Goal: Participate in discussion

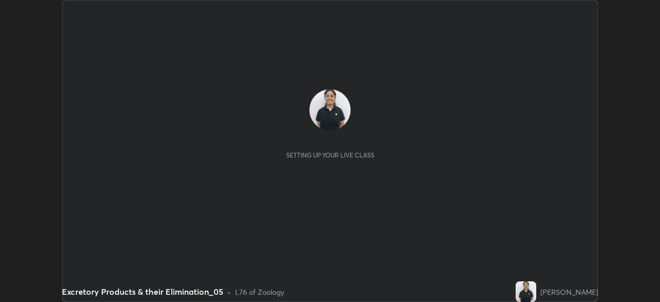
scroll to position [302, 659]
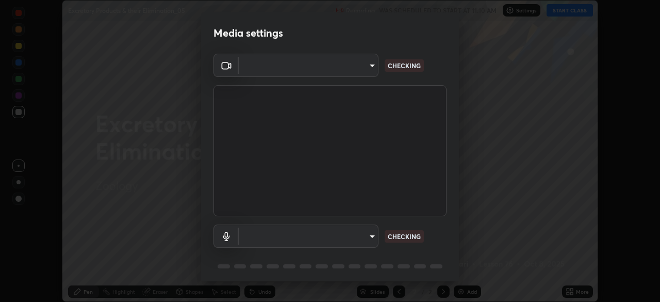
type input "a27413566e22ed9312a3826b11d8a568bc0ec69140991f88b24b0c8abf64132a"
type input "f62e3e07173fc110f2c3f6923e87419362a4a3ce7e388e9b87641d7d66321625"
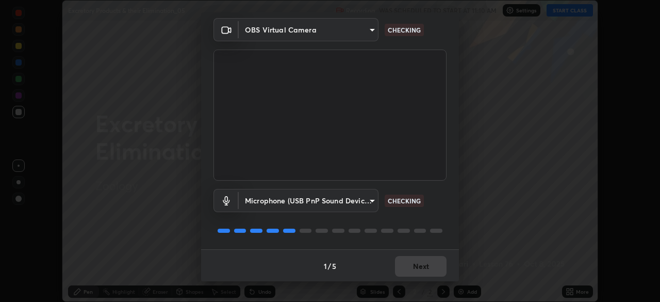
scroll to position [37, 0]
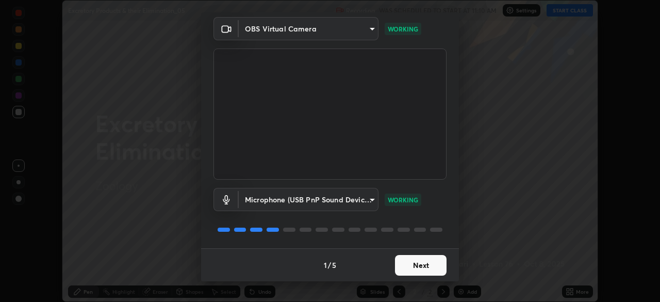
click at [411, 265] on button "Next" at bounding box center [421, 265] width 52 height 21
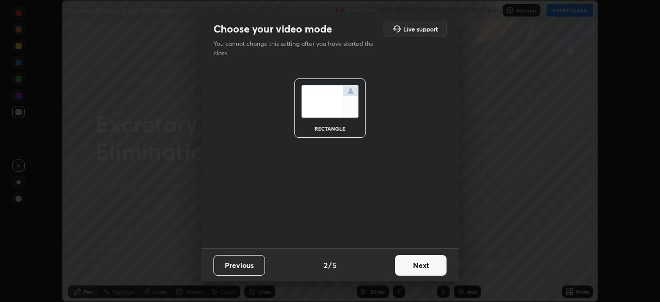
click at [410, 264] on button "Next" at bounding box center [421, 265] width 52 height 21
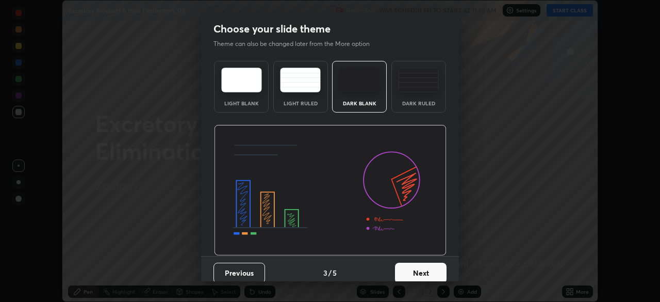
click at [409, 103] on div "Dark Ruled" at bounding box center [418, 103] width 41 height 5
click at [399, 266] on button "Next" at bounding box center [421, 272] width 52 height 21
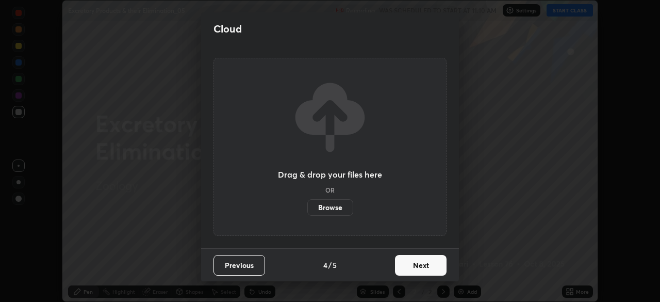
click at [399, 269] on button "Next" at bounding box center [421, 265] width 52 height 21
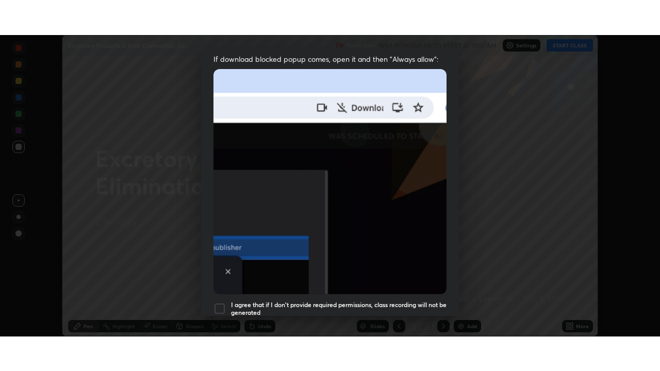
scroll to position [247, 0]
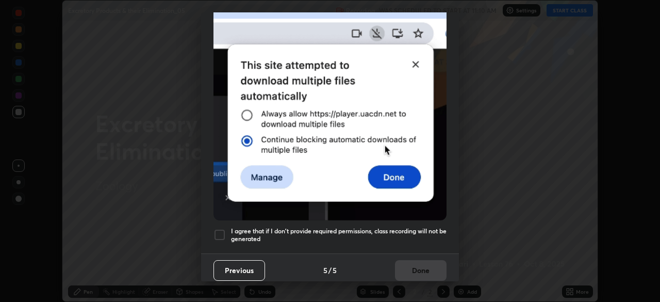
click at [225, 228] on div at bounding box center [219, 234] width 12 height 12
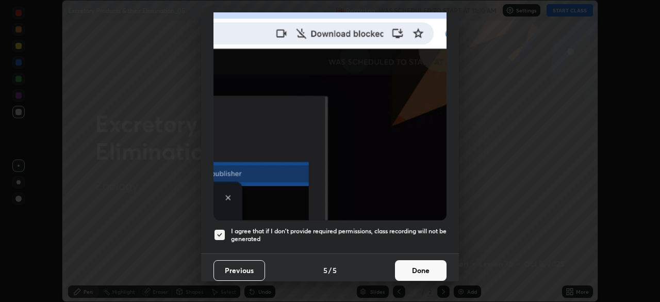
click at [408, 268] on button "Done" at bounding box center [421, 270] width 52 height 21
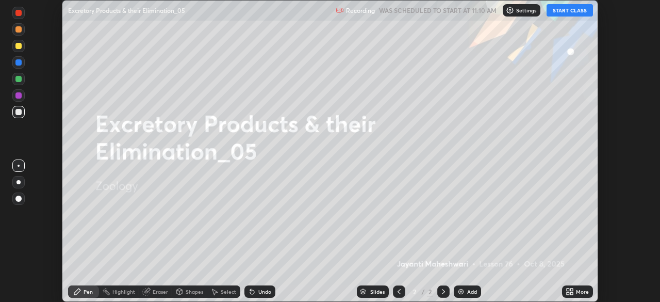
click at [566, 15] on button "START CLASS" at bounding box center [570, 10] width 46 height 12
click at [578, 296] on div "More" at bounding box center [577, 291] width 31 height 12
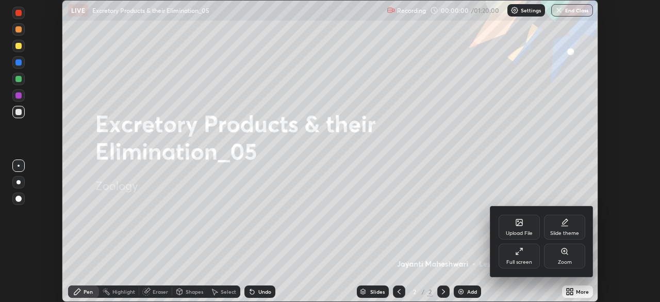
click at [517, 266] on div "Full screen" at bounding box center [519, 255] width 41 height 25
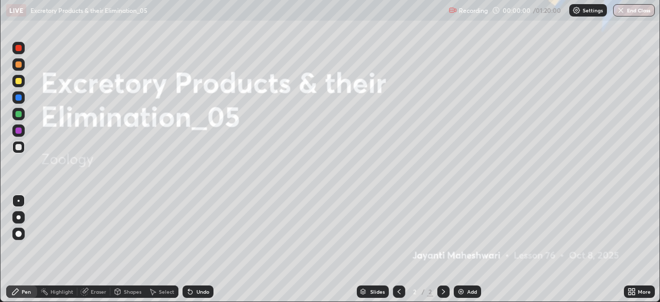
scroll to position [371, 660]
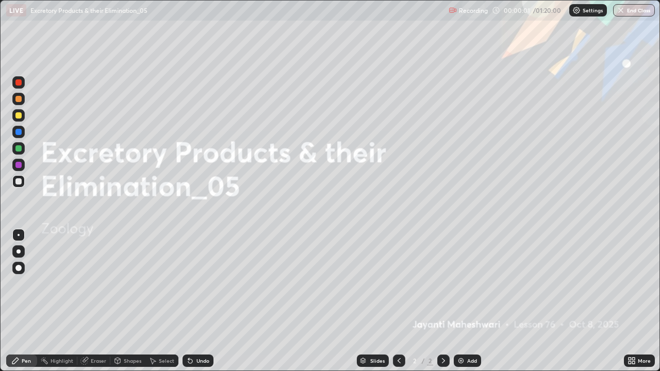
click at [467, 301] on div "Add" at bounding box center [472, 360] width 10 height 5
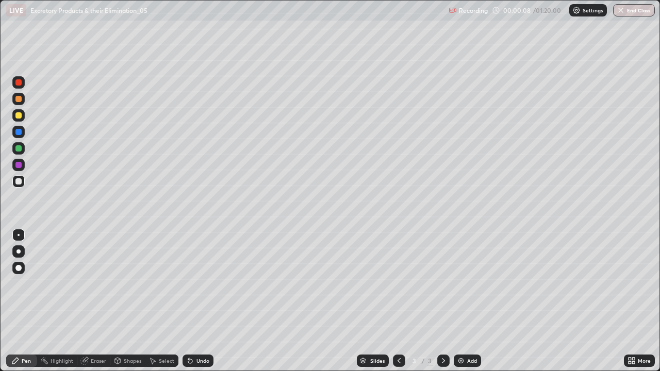
click at [19, 252] on div at bounding box center [18, 252] width 4 height 4
click at [21, 151] on div at bounding box center [18, 148] width 12 height 12
click at [189, 301] on icon at bounding box center [190, 361] width 4 height 4
click at [21, 98] on div at bounding box center [18, 99] width 6 height 6
click at [19, 116] on div at bounding box center [18, 115] width 6 height 6
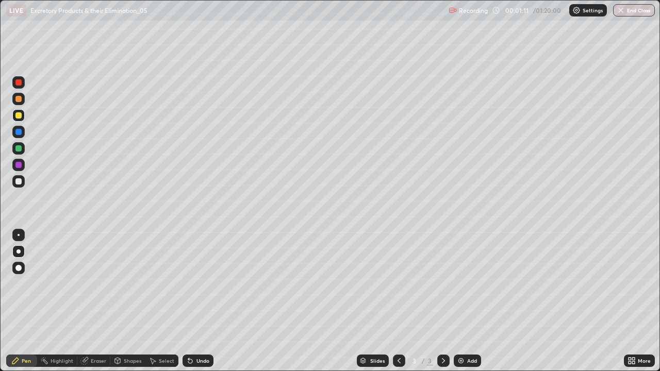
click at [20, 181] on div at bounding box center [18, 181] width 6 height 6
click at [469, 301] on div "Add" at bounding box center [467, 361] width 27 height 12
click at [19, 116] on div at bounding box center [18, 115] width 6 height 6
click at [20, 181] on div at bounding box center [18, 181] width 6 height 6
click at [21, 100] on div at bounding box center [18, 99] width 6 height 6
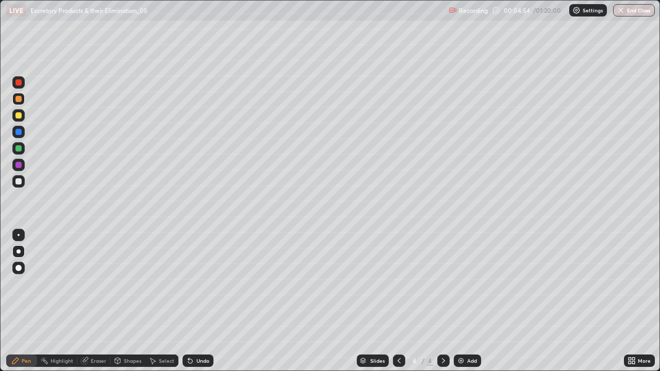
click at [19, 181] on div at bounding box center [18, 181] width 6 height 6
click at [470, 301] on div "Add" at bounding box center [472, 360] width 10 height 5
click at [92, 301] on div "Eraser" at bounding box center [93, 361] width 33 height 12
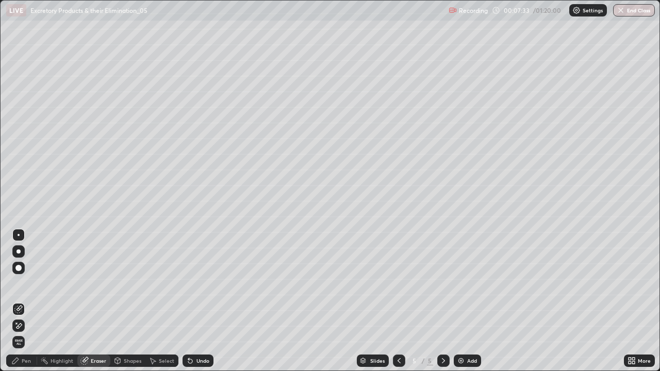
click at [20, 301] on div "Pen" at bounding box center [21, 361] width 31 height 12
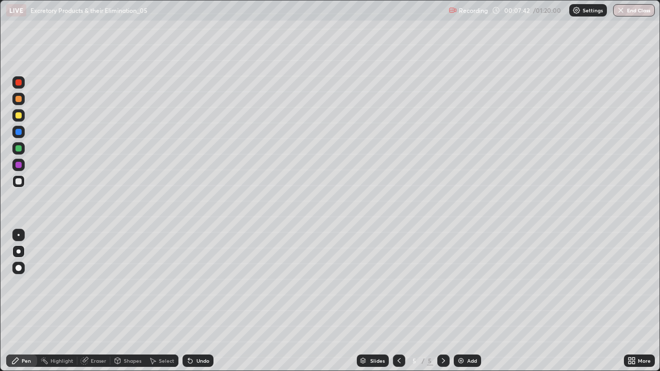
click at [197, 301] on div "Undo" at bounding box center [202, 360] width 13 height 5
click at [116, 301] on icon at bounding box center [118, 360] width 6 height 2
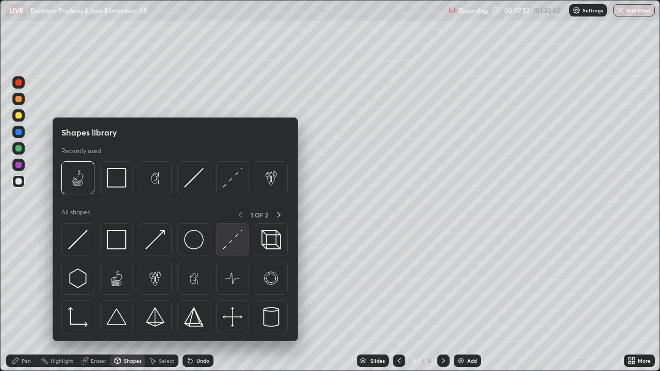
click at [229, 237] on img at bounding box center [233, 240] width 20 height 20
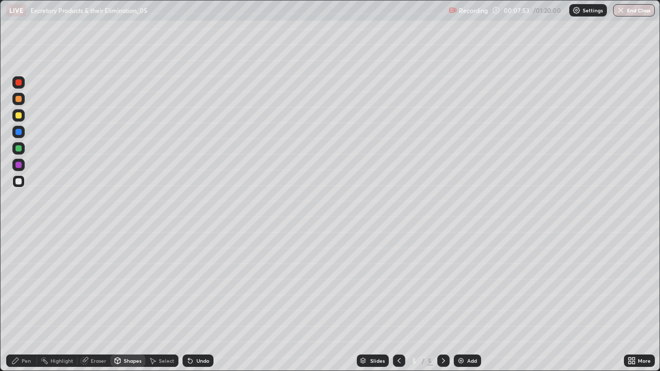
click at [16, 166] on div at bounding box center [18, 165] width 6 height 6
click at [19, 151] on div at bounding box center [18, 148] width 6 height 6
click at [21, 301] on div "Pen" at bounding box center [21, 361] width 31 height 12
click at [20, 181] on div at bounding box center [18, 181] width 6 height 6
click at [17, 82] on div at bounding box center [18, 82] width 6 height 6
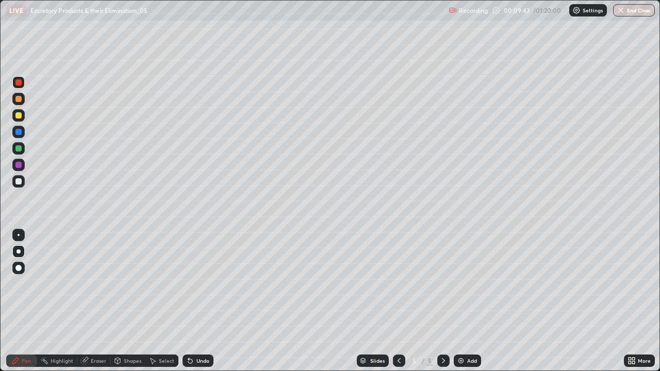
click at [196, 301] on div "Undo" at bounding box center [202, 360] width 13 height 5
click at [198, 301] on div "Undo" at bounding box center [202, 360] width 13 height 5
click at [18, 116] on div at bounding box center [18, 115] width 6 height 6
click at [18, 88] on div at bounding box center [18, 82] width 12 height 12
click at [19, 234] on div at bounding box center [19, 235] width 2 height 2
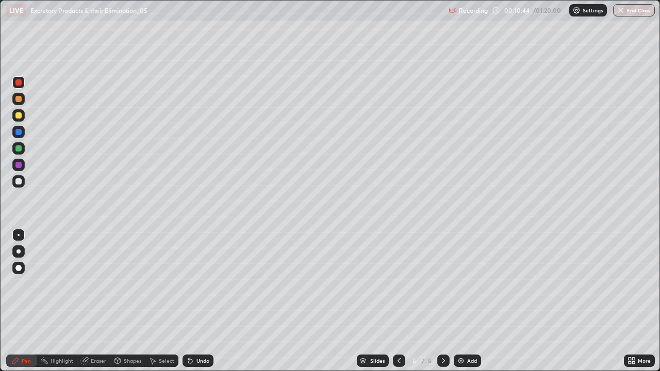
click at [19, 151] on div at bounding box center [18, 148] width 6 height 6
click at [18, 117] on div at bounding box center [18, 115] width 6 height 6
click at [20, 85] on div at bounding box center [18, 82] width 6 height 6
click at [20, 117] on div at bounding box center [18, 115] width 6 height 6
click at [199, 301] on div "Undo" at bounding box center [202, 360] width 13 height 5
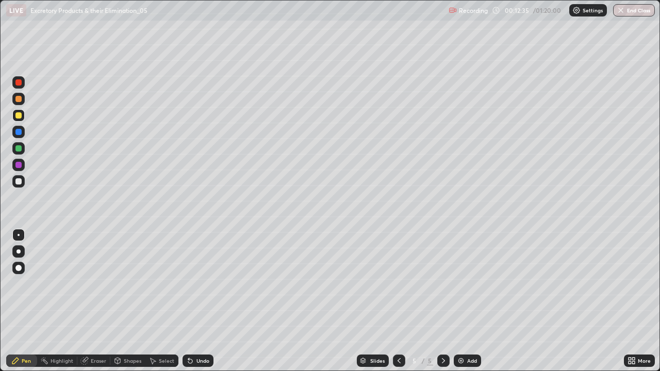
click at [21, 85] on div at bounding box center [18, 82] width 6 height 6
click at [19, 116] on div at bounding box center [18, 115] width 6 height 6
click at [18, 134] on div at bounding box center [18, 132] width 6 height 6
click at [18, 84] on div at bounding box center [18, 82] width 6 height 6
click at [18, 118] on div at bounding box center [18, 115] width 6 height 6
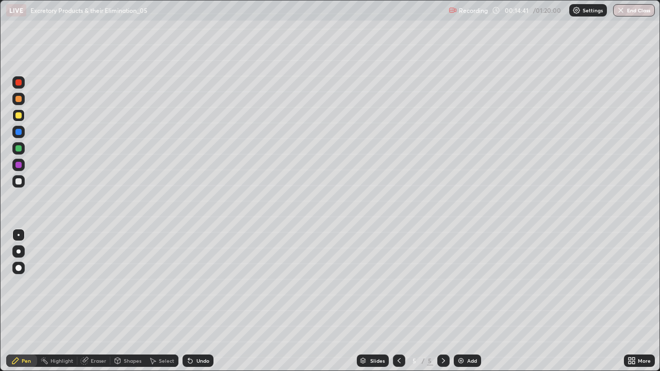
click at [16, 133] on div at bounding box center [18, 132] width 6 height 6
click at [19, 118] on div at bounding box center [18, 115] width 6 height 6
click at [174, 301] on div "Select" at bounding box center [161, 361] width 33 height 21
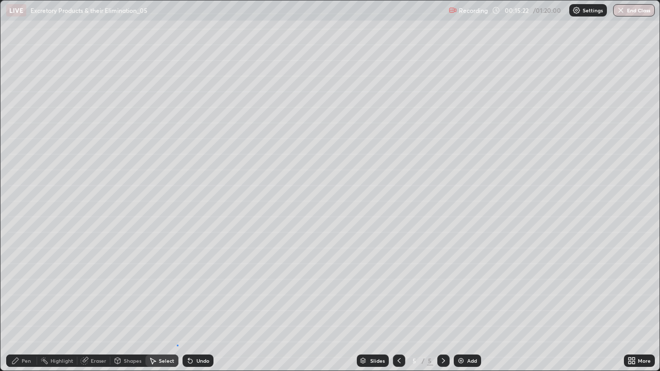
click at [177, 301] on div "0 ° Undo Copy Duplicate Duplicate to new slide Delete" at bounding box center [330, 186] width 659 height 370
click at [28, 301] on div "Pen" at bounding box center [26, 360] width 9 height 5
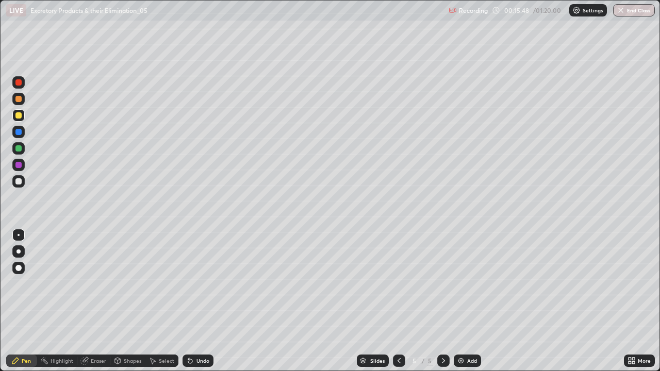
click at [21, 84] on div at bounding box center [18, 82] width 6 height 6
click at [21, 117] on div at bounding box center [18, 115] width 6 height 6
click at [18, 151] on div at bounding box center [18, 148] width 6 height 6
click at [196, 301] on div "Undo" at bounding box center [202, 360] width 13 height 5
click at [200, 301] on div "Undo" at bounding box center [202, 360] width 13 height 5
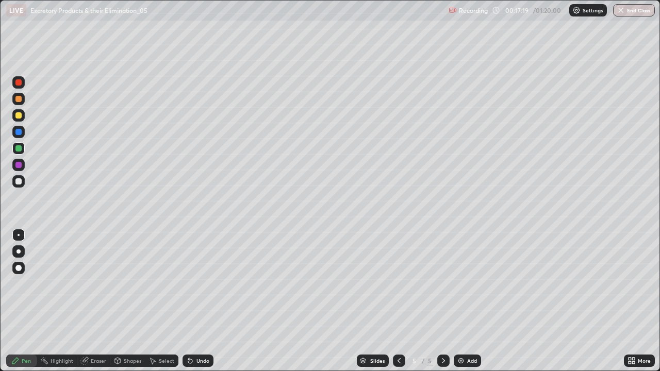
click at [201, 301] on div "Undo" at bounding box center [202, 360] width 13 height 5
click at [200, 301] on div "Undo" at bounding box center [202, 360] width 13 height 5
click at [201, 301] on div "Undo" at bounding box center [202, 360] width 13 height 5
click at [202, 301] on div "Undo" at bounding box center [202, 360] width 13 height 5
click at [203, 301] on div "Undo" at bounding box center [202, 360] width 13 height 5
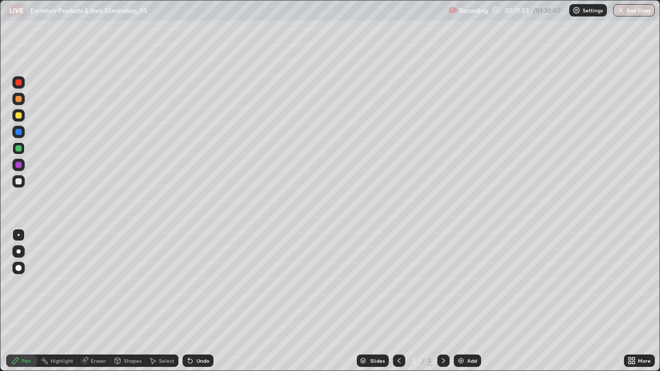
click at [202, 301] on div "Undo" at bounding box center [202, 360] width 13 height 5
click at [200, 301] on div "Undo" at bounding box center [202, 360] width 13 height 5
click at [199, 301] on div "Undo" at bounding box center [202, 360] width 13 height 5
click at [198, 301] on div "Undo" at bounding box center [202, 360] width 13 height 5
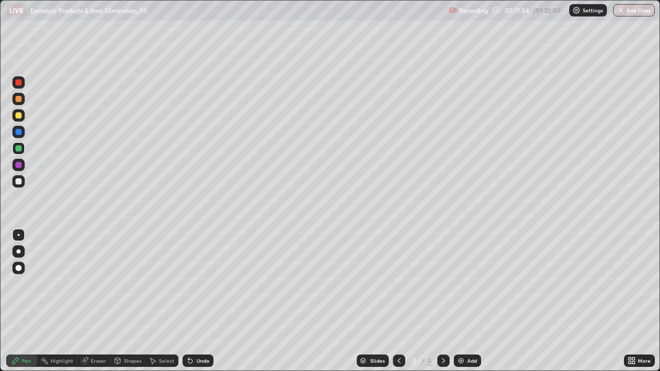
click at [198, 301] on div "Undo" at bounding box center [202, 360] width 13 height 5
click at [197, 301] on div "Undo" at bounding box center [202, 360] width 13 height 5
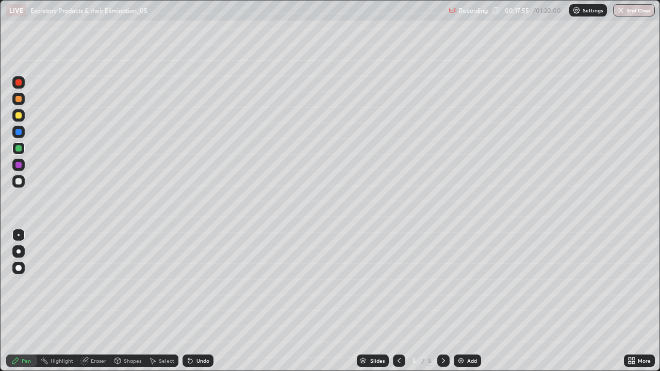
click at [196, 301] on div "Undo" at bounding box center [202, 360] width 13 height 5
click at [195, 301] on div "Undo" at bounding box center [198, 361] width 31 height 12
click at [196, 301] on div "Undo" at bounding box center [202, 360] width 13 height 5
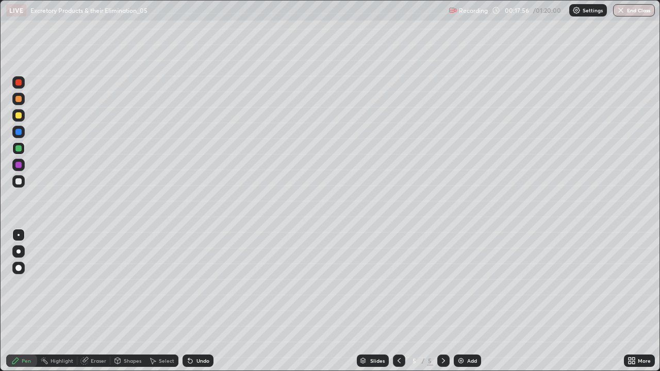
click at [194, 301] on div "Undo" at bounding box center [198, 361] width 31 height 12
click at [196, 301] on div "Undo" at bounding box center [202, 360] width 13 height 5
click at [195, 301] on div "Undo" at bounding box center [198, 361] width 31 height 12
click at [196, 301] on div "Undo" at bounding box center [202, 360] width 13 height 5
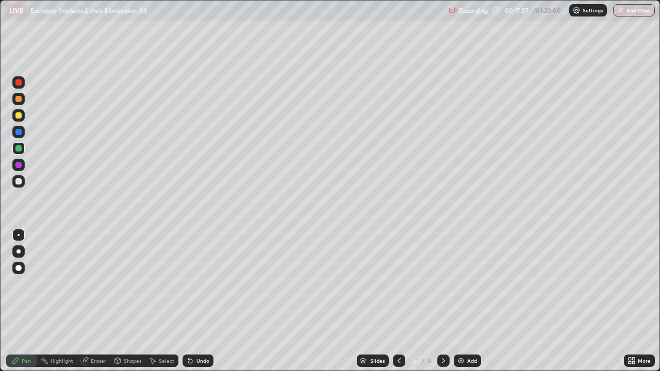
click at [194, 301] on div "Undo" at bounding box center [198, 361] width 31 height 12
click at [195, 301] on div "Undo" at bounding box center [198, 361] width 31 height 12
click at [194, 301] on div "Undo" at bounding box center [198, 361] width 31 height 12
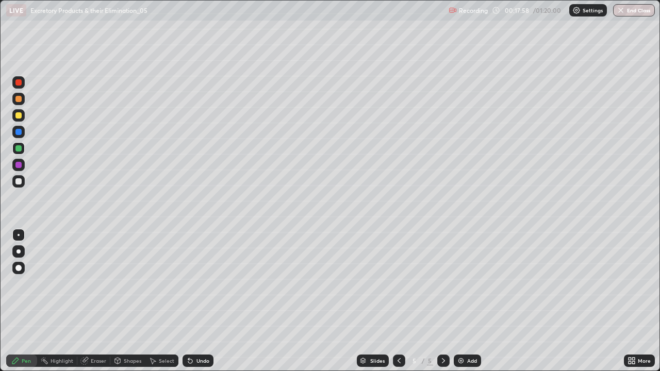
click at [192, 301] on icon at bounding box center [190, 361] width 8 height 8
click at [189, 301] on icon at bounding box center [190, 361] width 4 height 4
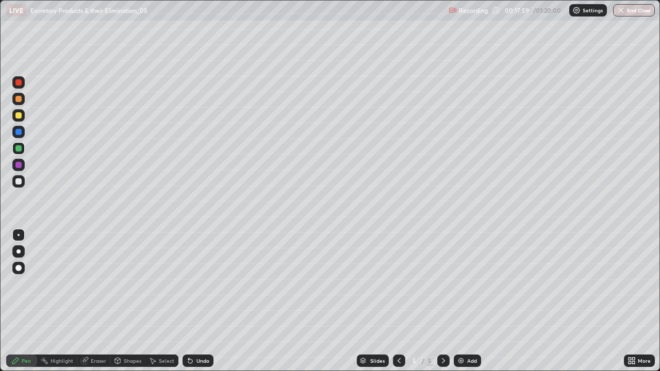
click at [189, 301] on icon at bounding box center [190, 361] width 4 height 4
click at [190, 301] on icon at bounding box center [190, 361] width 8 height 8
click at [189, 301] on icon at bounding box center [190, 361] width 4 height 4
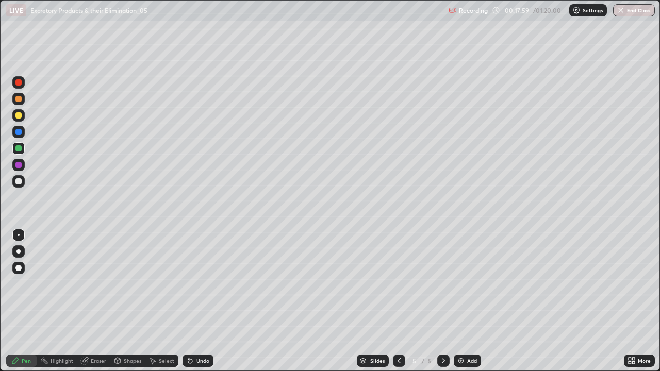
click at [189, 301] on icon at bounding box center [190, 361] width 4 height 4
click at [188, 301] on icon at bounding box center [190, 361] width 4 height 4
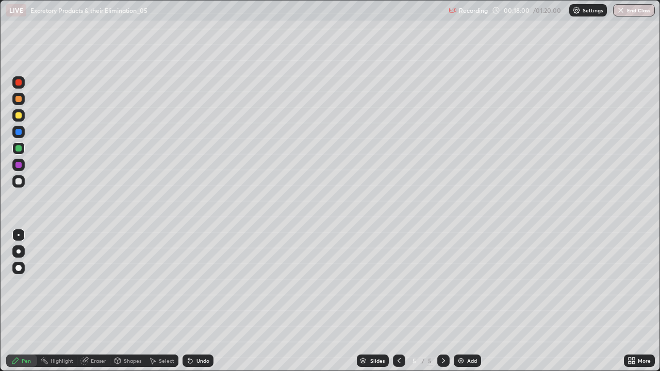
click at [189, 301] on icon at bounding box center [190, 361] width 4 height 4
click at [186, 301] on div "Undo" at bounding box center [198, 361] width 31 height 12
click at [189, 301] on icon at bounding box center [190, 361] width 4 height 4
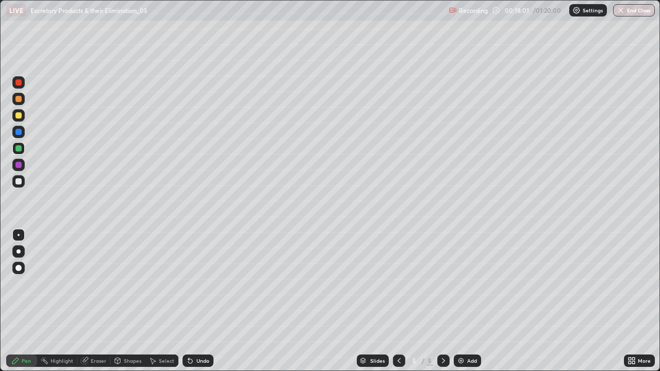
click at [189, 301] on icon at bounding box center [190, 361] width 4 height 4
click at [186, 301] on div "Undo" at bounding box center [198, 361] width 31 height 12
click at [185, 301] on div "Undo" at bounding box center [198, 361] width 31 height 12
click at [188, 301] on icon at bounding box center [190, 361] width 4 height 4
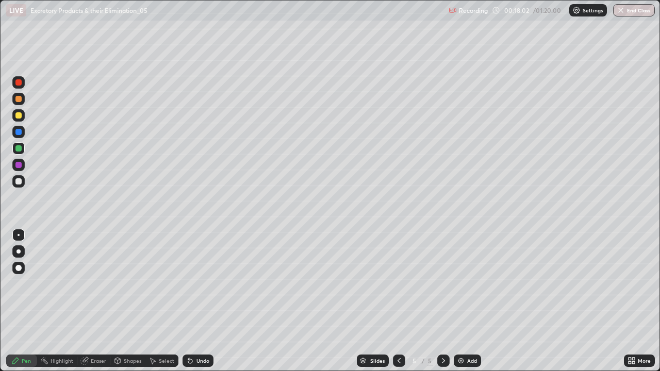
click at [188, 301] on icon at bounding box center [190, 361] width 4 height 4
click at [189, 301] on icon at bounding box center [190, 361] width 4 height 4
click at [187, 301] on icon at bounding box center [190, 361] width 8 height 8
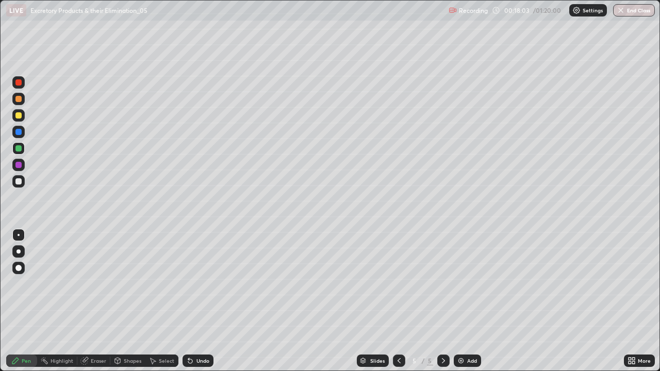
click at [189, 301] on icon at bounding box center [190, 361] width 4 height 4
click at [186, 301] on icon at bounding box center [190, 361] width 8 height 8
click at [189, 301] on icon at bounding box center [190, 361] width 4 height 4
click at [193, 301] on div "Undo" at bounding box center [198, 361] width 31 height 12
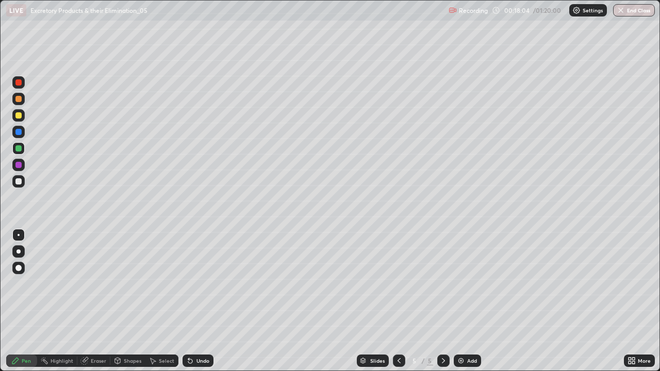
click at [196, 301] on div "Undo" at bounding box center [202, 360] width 13 height 5
click at [197, 301] on div "Undo" at bounding box center [202, 360] width 13 height 5
click at [199, 301] on div "Undo" at bounding box center [202, 360] width 13 height 5
click at [198, 301] on div "Undo" at bounding box center [202, 360] width 13 height 5
click at [196, 301] on div "Undo" at bounding box center [202, 360] width 13 height 5
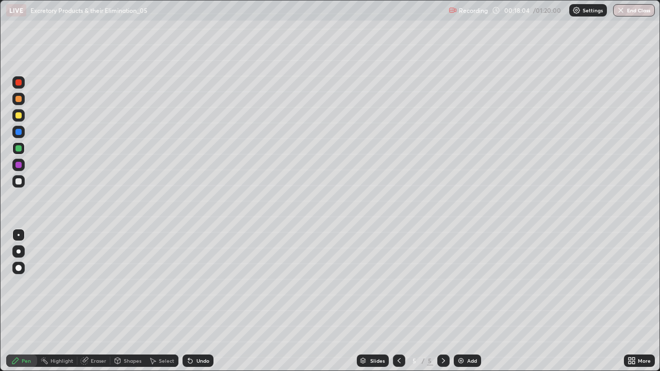
click at [196, 301] on div "Undo" at bounding box center [202, 360] width 13 height 5
click at [194, 301] on div "Undo" at bounding box center [198, 361] width 31 height 12
click at [196, 301] on div "Undo" at bounding box center [202, 360] width 13 height 5
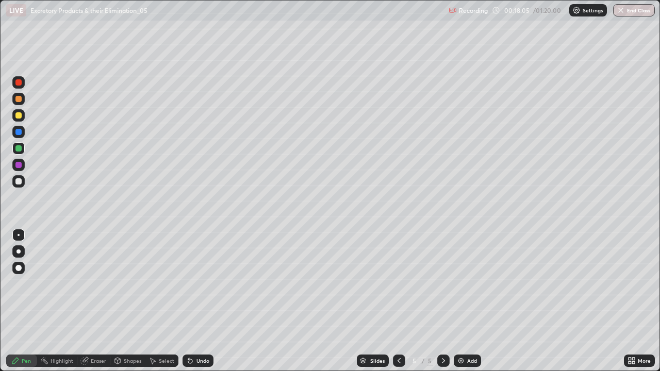
click at [196, 301] on div "Undo" at bounding box center [202, 360] width 13 height 5
click at [197, 301] on div "Undo" at bounding box center [202, 360] width 13 height 5
click at [196, 301] on div "Undo" at bounding box center [202, 360] width 13 height 5
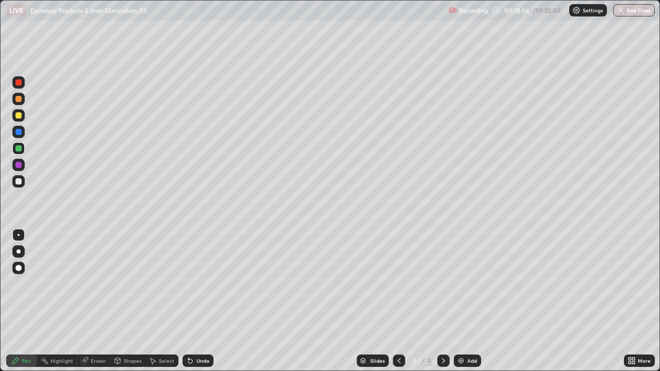
click at [197, 301] on div "Undo" at bounding box center [202, 360] width 13 height 5
click at [196, 301] on div "Undo" at bounding box center [202, 360] width 13 height 5
click at [197, 301] on div "Undo" at bounding box center [202, 360] width 13 height 5
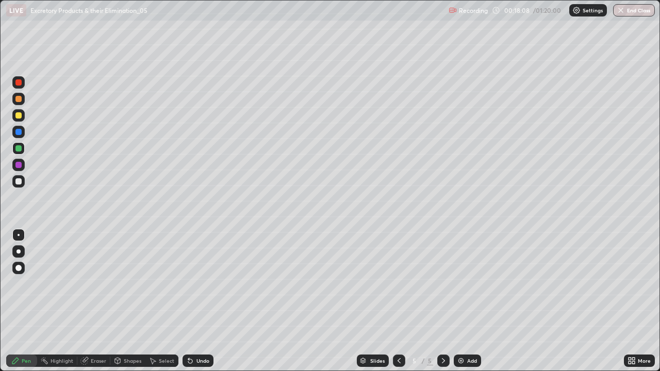
click at [196, 301] on div "Undo" at bounding box center [202, 360] width 13 height 5
click at [197, 301] on div "Undo" at bounding box center [202, 360] width 13 height 5
click at [198, 301] on div "Undo" at bounding box center [202, 360] width 13 height 5
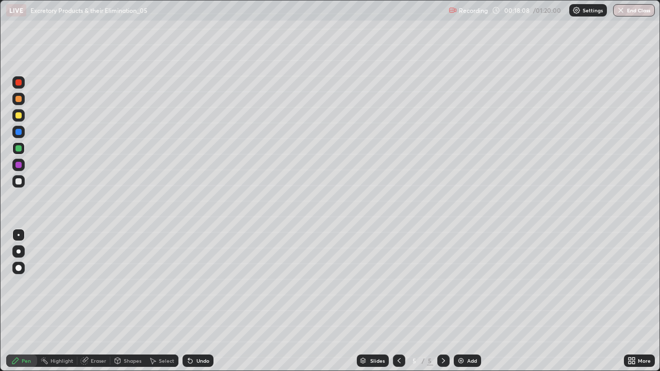
click at [198, 301] on div "Undo" at bounding box center [202, 360] width 13 height 5
click at [199, 301] on div "Undo" at bounding box center [202, 360] width 13 height 5
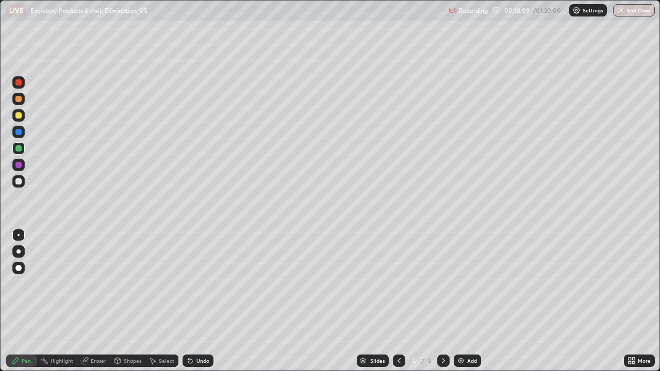
click at [200, 301] on div "Undo" at bounding box center [202, 360] width 13 height 5
click at [199, 301] on div "Undo" at bounding box center [202, 360] width 13 height 5
click at [200, 301] on div "Undo" at bounding box center [202, 360] width 13 height 5
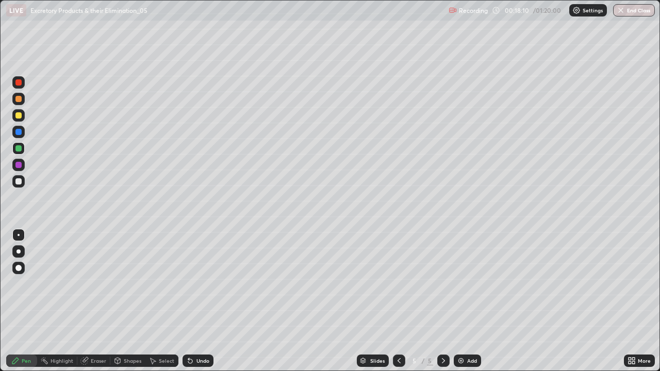
click at [200, 301] on div "Undo" at bounding box center [202, 360] width 13 height 5
click at [199, 301] on div "Undo" at bounding box center [202, 360] width 13 height 5
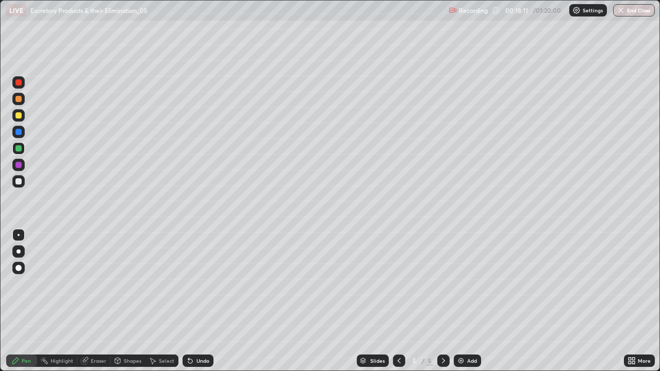
click at [198, 301] on div "Undo" at bounding box center [202, 360] width 13 height 5
click at [199, 301] on div "Undo" at bounding box center [202, 360] width 13 height 5
click at [198, 301] on div "Undo" at bounding box center [202, 360] width 13 height 5
click at [197, 301] on div "Undo" at bounding box center [202, 360] width 13 height 5
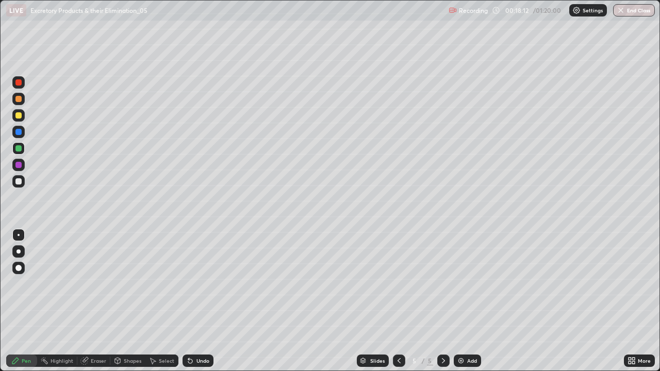
click at [199, 301] on div "Undo" at bounding box center [202, 360] width 13 height 5
click at [198, 301] on div "Undo" at bounding box center [202, 360] width 13 height 5
click at [197, 301] on div "Undo" at bounding box center [202, 360] width 13 height 5
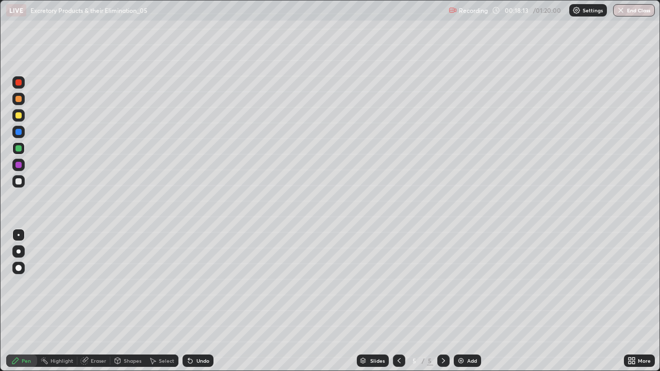
click at [197, 301] on div "Undo" at bounding box center [202, 360] width 13 height 5
click at [198, 301] on div "Undo" at bounding box center [202, 360] width 13 height 5
click at [196, 301] on div "Undo" at bounding box center [202, 360] width 13 height 5
click at [194, 301] on div "Undo" at bounding box center [198, 361] width 31 height 12
click at [196, 301] on div "Undo" at bounding box center [202, 360] width 13 height 5
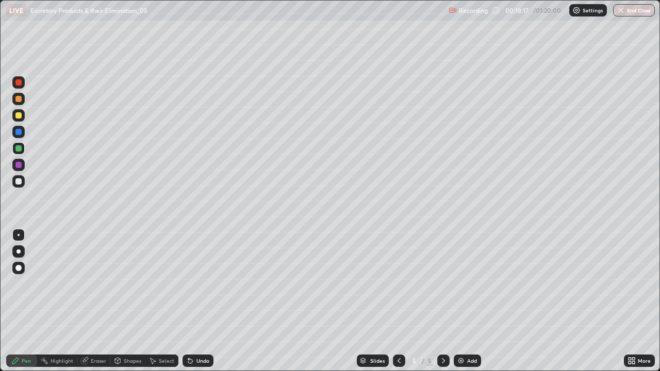
click at [19, 101] on div at bounding box center [18, 99] width 6 height 6
click at [461, 301] on img at bounding box center [461, 361] width 8 height 8
click at [19, 181] on div at bounding box center [18, 181] width 6 height 6
click at [18, 84] on div at bounding box center [18, 82] width 6 height 6
click at [20, 117] on div at bounding box center [18, 115] width 6 height 6
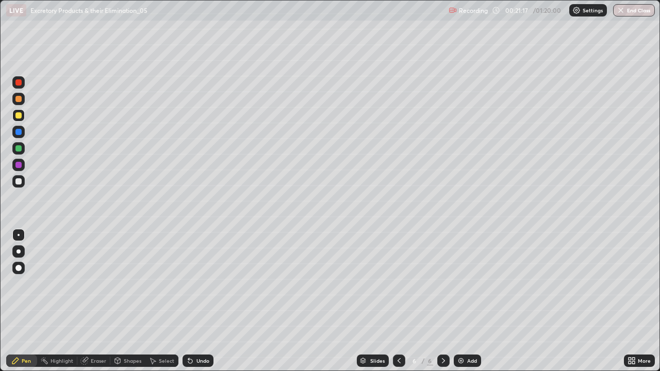
click at [20, 255] on div at bounding box center [18, 251] width 12 height 12
click at [20, 186] on div at bounding box center [18, 181] width 12 height 12
click at [21, 148] on div at bounding box center [18, 148] width 6 height 6
click at [19, 115] on div at bounding box center [18, 115] width 6 height 6
click at [19, 82] on div at bounding box center [18, 82] width 6 height 6
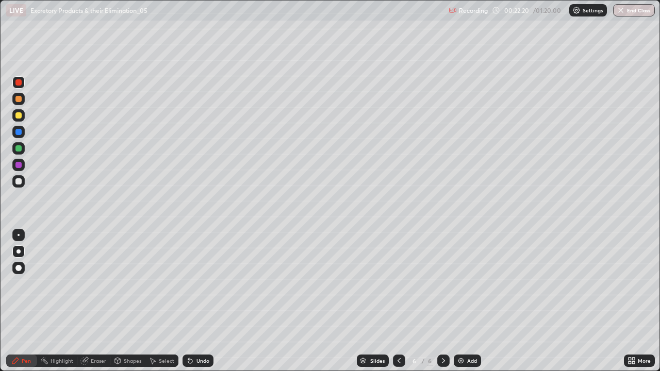
click at [19, 180] on div at bounding box center [18, 181] width 6 height 6
click at [19, 131] on div at bounding box center [18, 132] width 6 height 6
click at [197, 301] on div "Undo" at bounding box center [202, 360] width 13 height 5
click at [17, 113] on div at bounding box center [18, 115] width 6 height 6
click at [457, 301] on img at bounding box center [461, 361] width 8 height 8
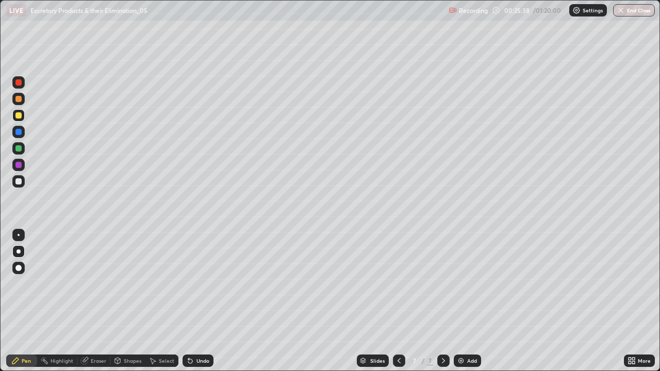
click at [21, 148] on div at bounding box center [18, 148] width 6 height 6
click at [17, 135] on div at bounding box center [18, 132] width 6 height 6
click at [19, 120] on div at bounding box center [18, 115] width 12 height 12
click at [18, 133] on div at bounding box center [18, 132] width 6 height 6
click at [18, 117] on div at bounding box center [18, 115] width 6 height 6
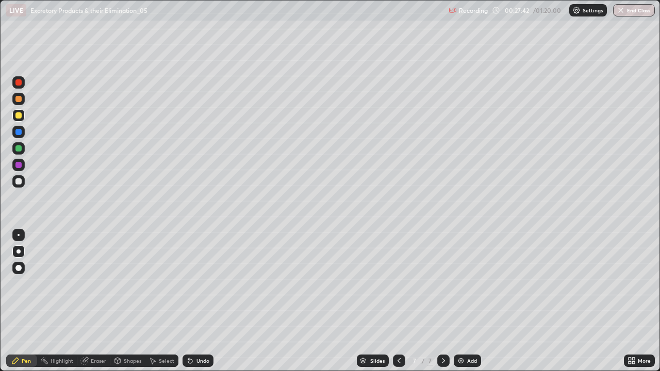
click at [18, 149] on div at bounding box center [18, 148] width 6 height 6
click at [470, 301] on div "Add" at bounding box center [472, 360] width 10 height 5
click at [398, 301] on icon at bounding box center [399, 361] width 8 height 8
click at [19, 182] on div at bounding box center [18, 181] width 6 height 6
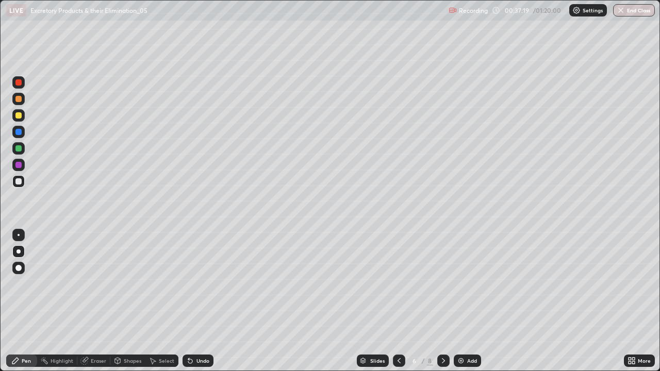
click at [640, 301] on div "More" at bounding box center [644, 360] width 13 height 5
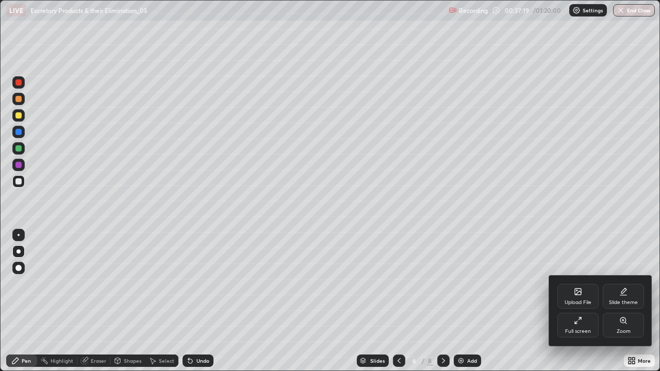
click at [581, 301] on icon at bounding box center [578, 321] width 8 height 8
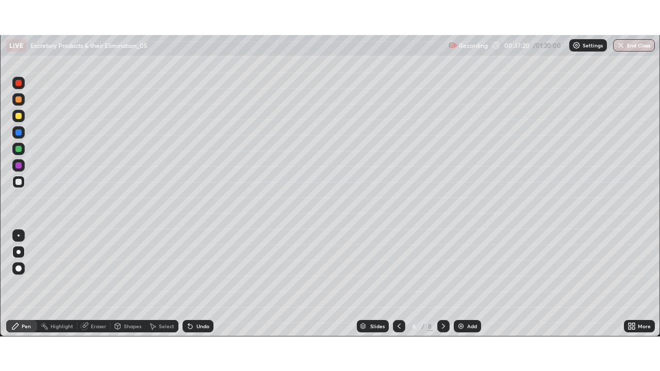
scroll to position [51260, 50902]
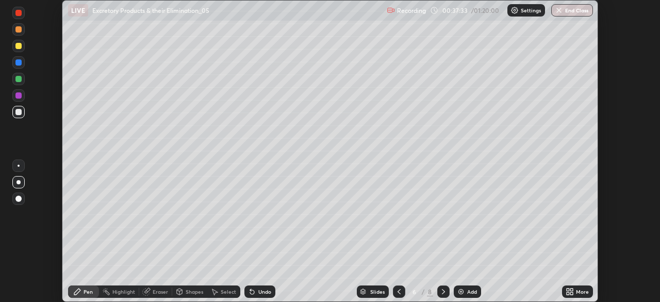
click at [581, 295] on div "More" at bounding box center [577, 291] width 31 height 12
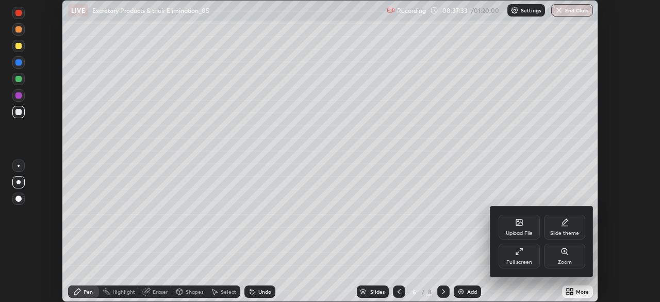
click at [529, 260] on div "Full screen" at bounding box center [519, 261] width 26 height 5
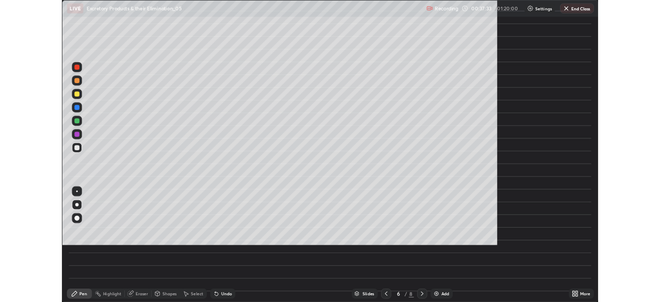
scroll to position [371, 660]
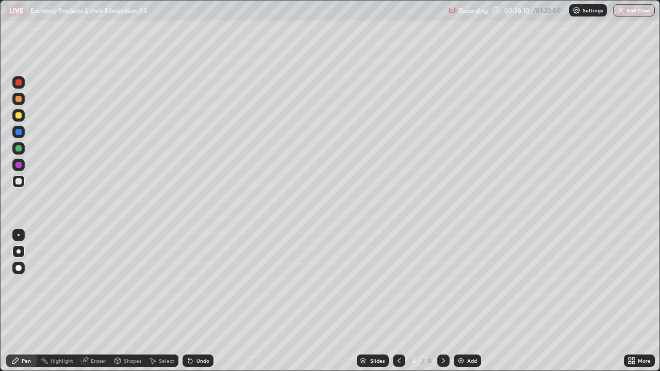
click at [629, 301] on div "More" at bounding box center [639, 361] width 31 height 12
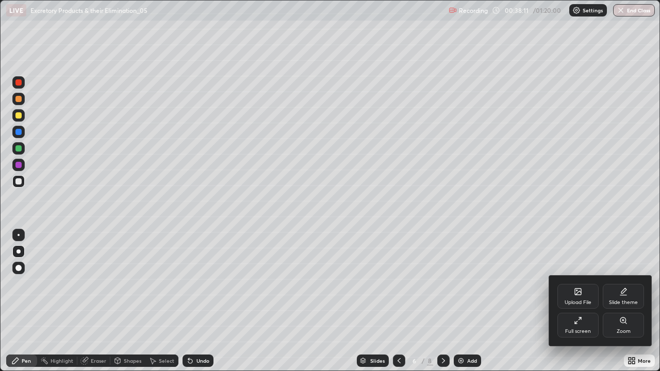
click at [583, 301] on div "Full screen" at bounding box center [578, 331] width 26 height 5
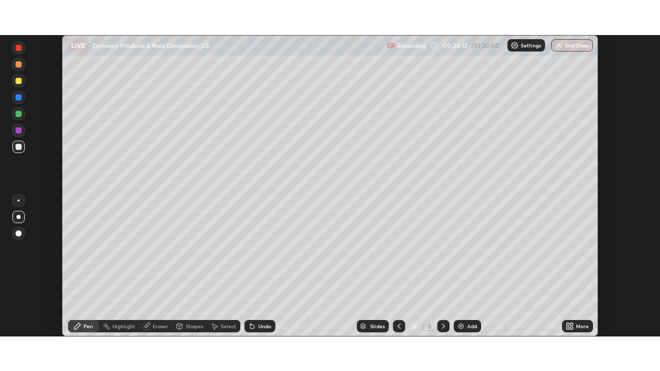
scroll to position [51260, 50902]
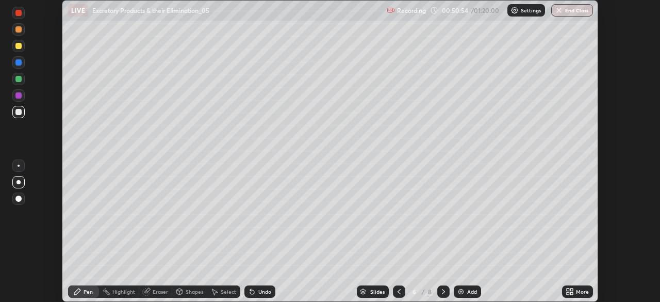
click at [576, 291] on div "More" at bounding box center [582, 291] width 13 height 5
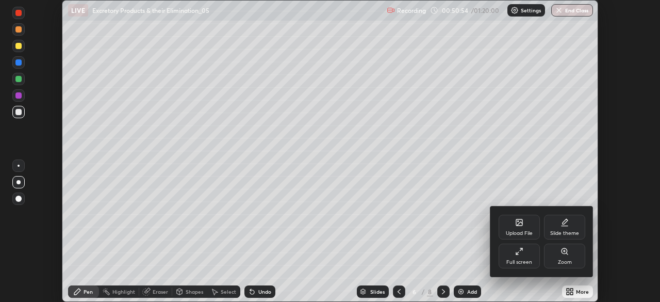
click at [519, 256] on div "Full screen" at bounding box center [519, 255] width 41 height 25
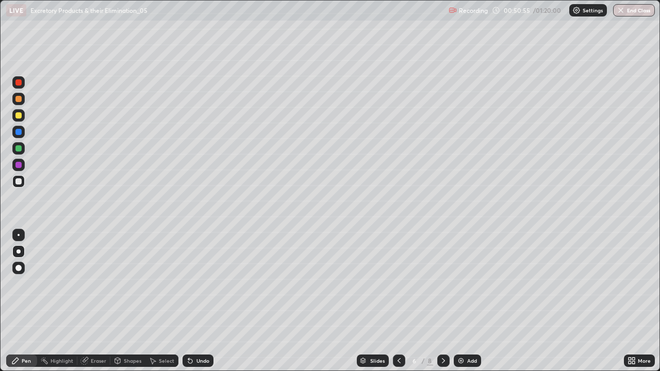
scroll to position [371, 660]
click at [467, 301] on div "Add" at bounding box center [472, 360] width 10 height 5
click at [19, 118] on div at bounding box center [18, 115] width 6 height 6
click at [18, 184] on div at bounding box center [18, 181] width 6 height 6
click at [19, 149] on div at bounding box center [18, 148] width 6 height 6
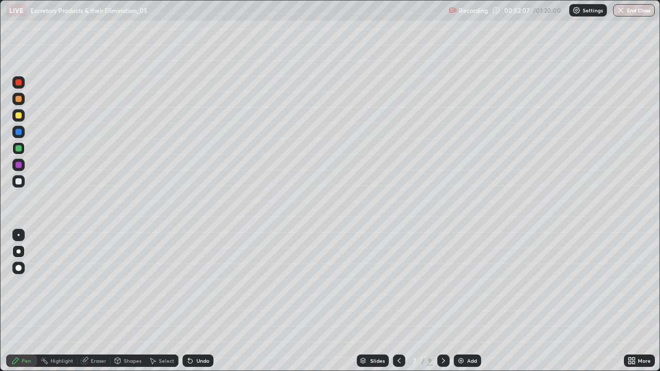
click at [18, 120] on div at bounding box center [18, 115] width 12 height 12
click at [21, 104] on div at bounding box center [18, 99] width 12 height 12
click at [19, 148] on div at bounding box center [18, 148] width 6 height 6
click at [399, 301] on icon at bounding box center [399, 360] width 3 height 5
click at [398, 301] on icon at bounding box center [399, 361] width 8 height 8
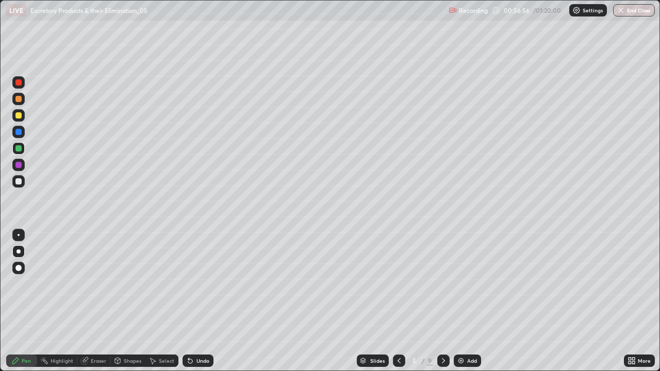
click at [398, 301] on icon at bounding box center [399, 360] width 3 height 5
click at [442, 301] on icon at bounding box center [443, 360] width 3 height 5
click at [441, 301] on icon at bounding box center [443, 361] width 8 height 8
click at [397, 301] on icon at bounding box center [399, 361] width 8 height 8
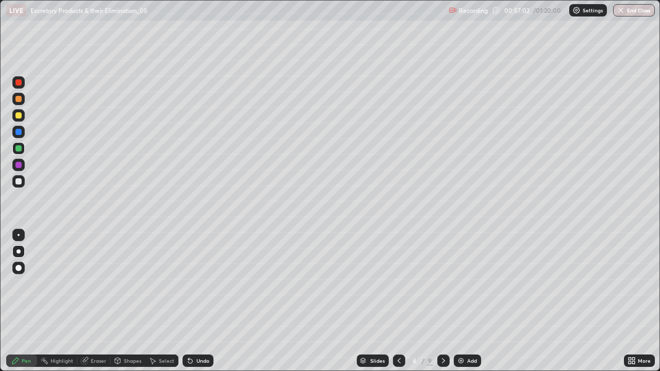
click at [467, 301] on div "Add" at bounding box center [472, 360] width 10 height 5
click at [21, 183] on div at bounding box center [18, 181] width 6 height 6
click at [19, 114] on div at bounding box center [18, 115] width 6 height 6
click at [21, 186] on div at bounding box center [18, 181] width 12 height 12
click at [374, 301] on div "Slides" at bounding box center [377, 360] width 14 height 5
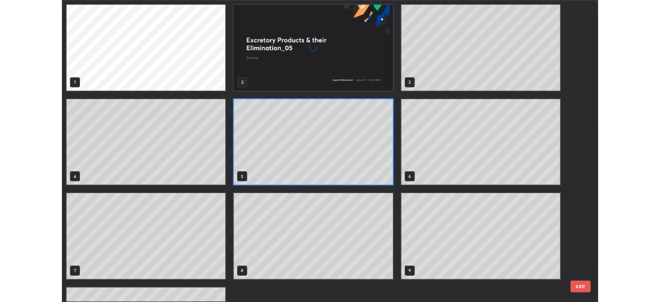
scroll to position [367, 654]
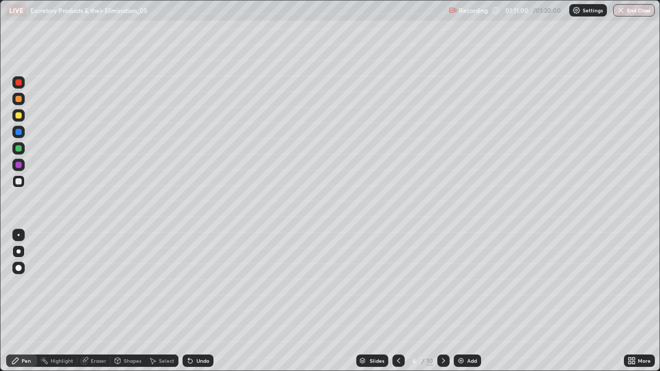
click at [19, 116] on div at bounding box center [18, 115] width 6 height 6
click at [201, 301] on div "Undo" at bounding box center [202, 360] width 13 height 5
click at [199, 301] on div "Undo" at bounding box center [202, 360] width 13 height 5
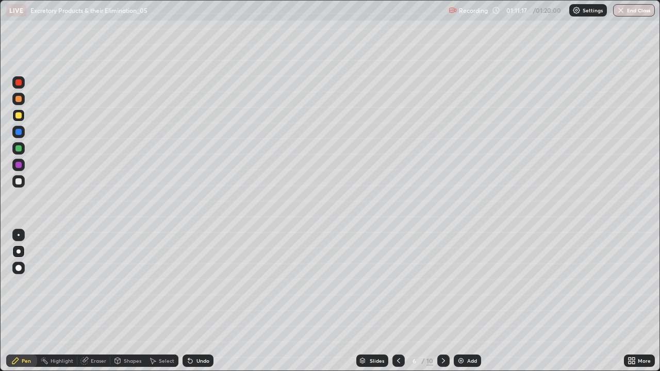
click at [197, 301] on div "Undo" at bounding box center [198, 361] width 31 height 12
click at [196, 301] on div "Undo" at bounding box center [198, 361] width 31 height 12
click at [195, 301] on div "Undo" at bounding box center [198, 361] width 31 height 12
click at [19, 235] on div at bounding box center [19, 235] width 2 height 2
click at [16, 133] on div at bounding box center [18, 132] width 6 height 6
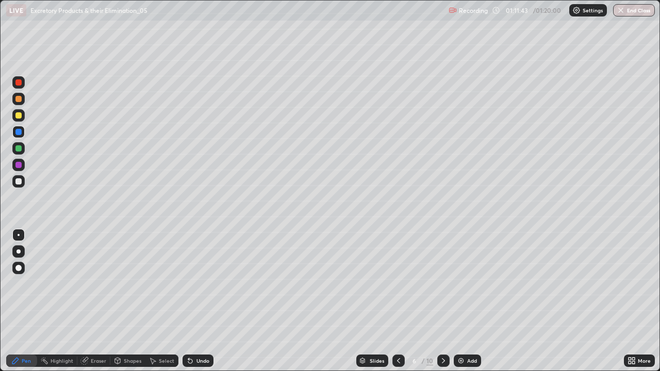
click at [17, 118] on div at bounding box center [18, 115] width 6 height 6
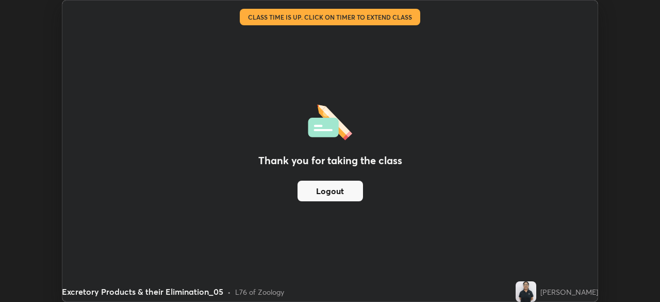
scroll to position [51260, 50902]
